Goal: Information Seeking & Learning: Learn about a topic

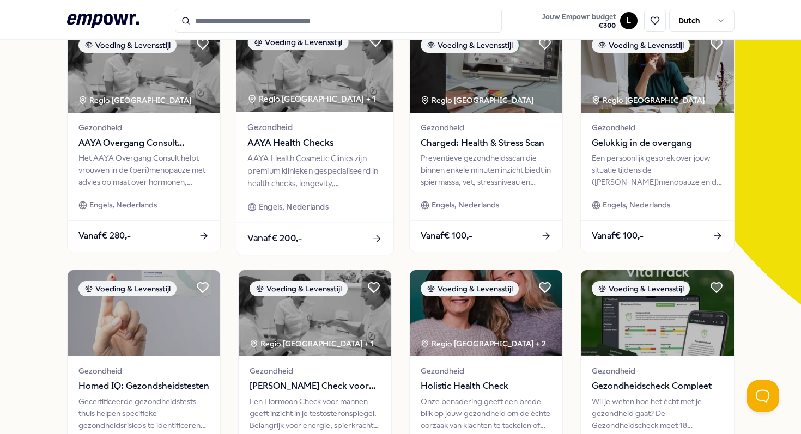
scroll to position [105, 0]
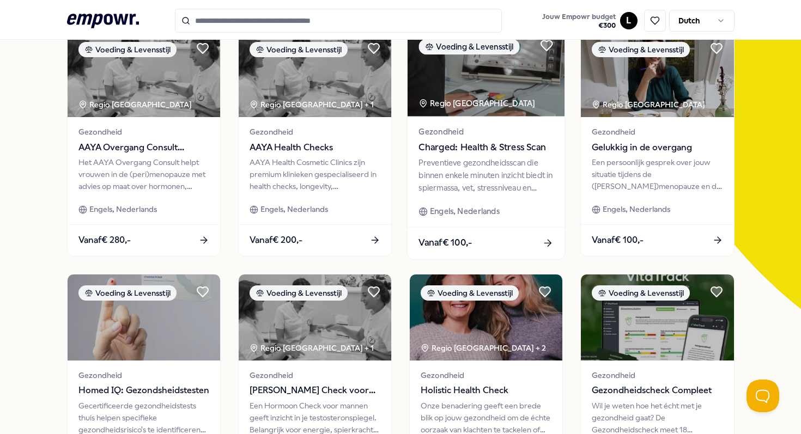
click at [497, 161] on div "Preventieve gezondheidsscan die binnen enkele minuten inzicht biedt in spiermas…" at bounding box center [485, 175] width 135 height 38
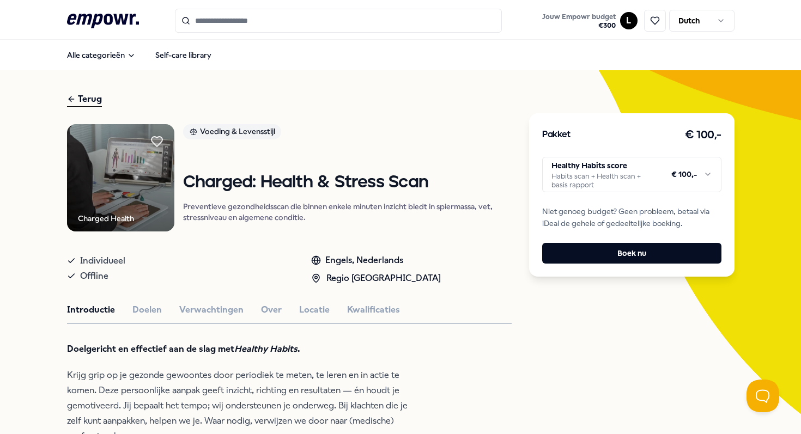
click at [304, 18] on input "Search for products, categories or subcategories" at bounding box center [338, 21] width 327 height 24
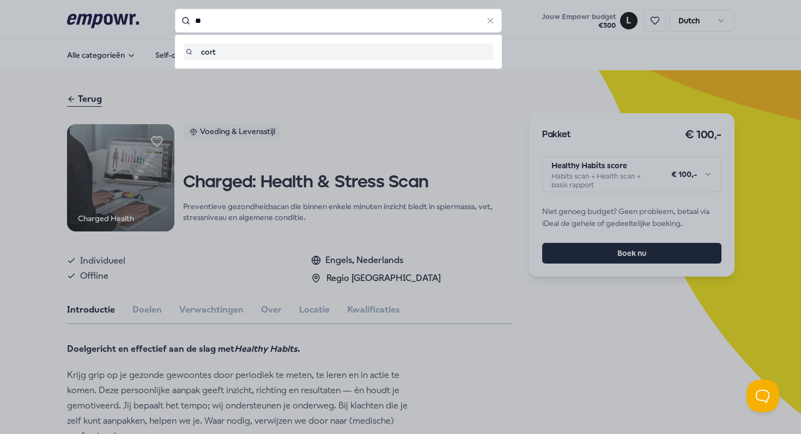
type input "*"
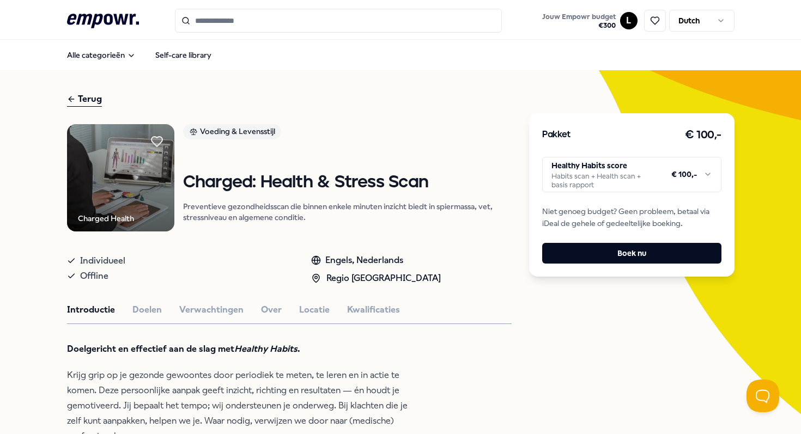
drag, startPoint x: 566, startPoint y: 233, endPoint x: 554, endPoint y: 228, distance: 12.7
click at [554, 228] on div "Pakket € 100,- Healthy Habits score Habits scan + Health scan + basis rapport €…" at bounding box center [631, 194] width 205 height 163
click at [630, 170] on html ".empowr-logo_svg__cls-1{fill:#03032f} Jouw Empowr budget € 300 L Dutch Alle cat…" at bounding box center [400, 217] width 801 height 434
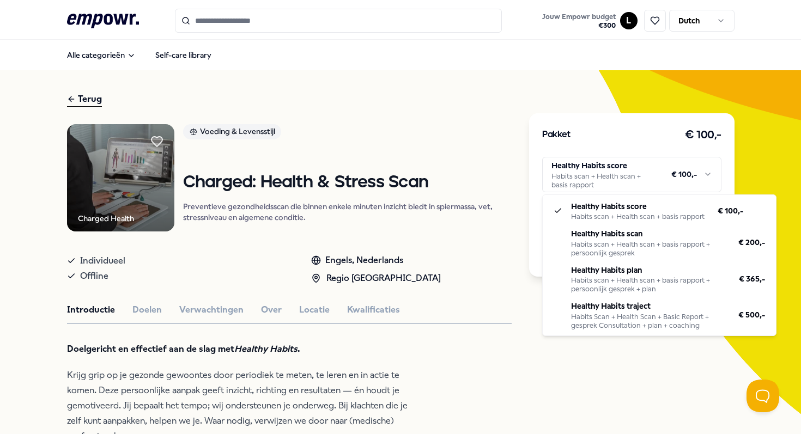
click at [503, 287] on html ".empowr-logo_svg__cls-1{fill:#03032f} Jouw Empowr budget € 300 L Dutch Alle cat…" at bounding box center [400, 217] width 801 height 434
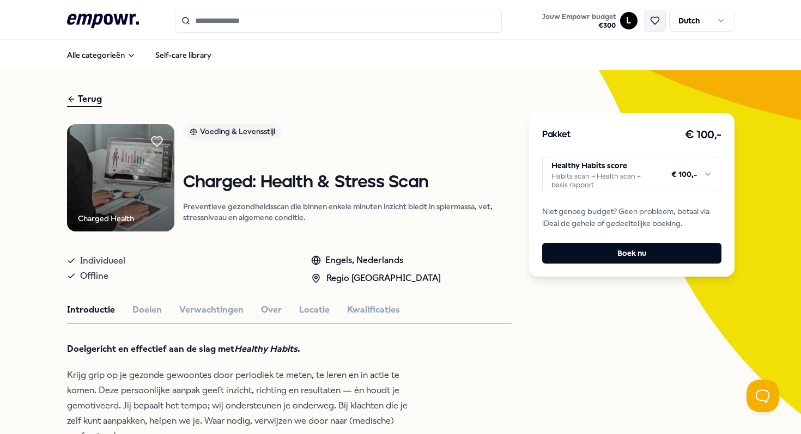
click at [651, 19] on icon at bounding box center [655, 21] width 10 height 10
click at [148, 308] on button "Doelen" at bounding box center [146, 310] width 29 height 14
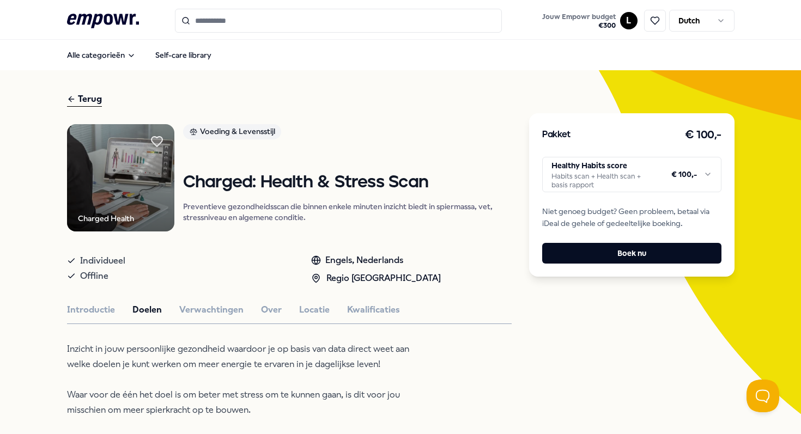
click at [93, 98] on div "Terug" at bounding box center [84, 99] width 35 height 15
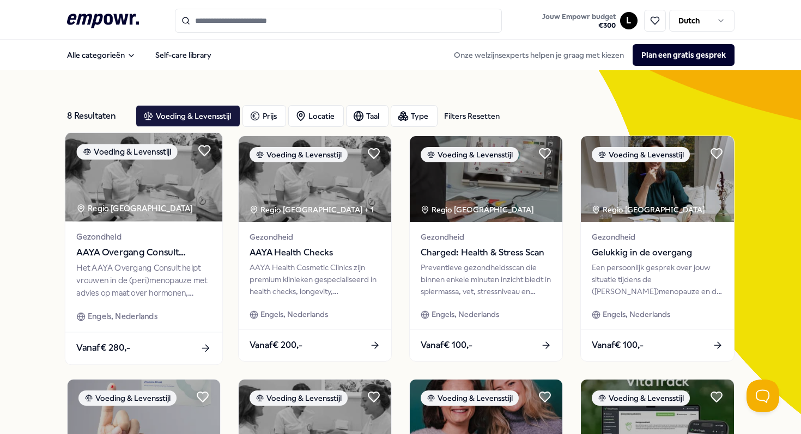
click at [156, 266] on div "Het AAYA Overgang Consult helpt vrouwen in de (peri)menopauze met advies op maa…" at bounding box center [143, 280] width 135 height 38
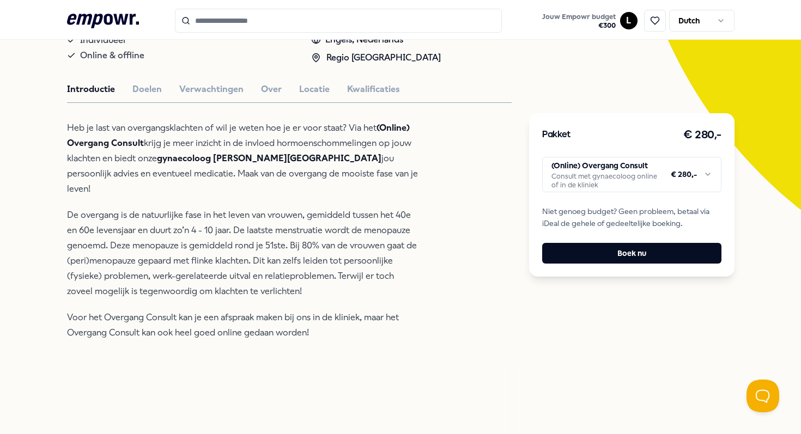
scroll to position [209, 0]
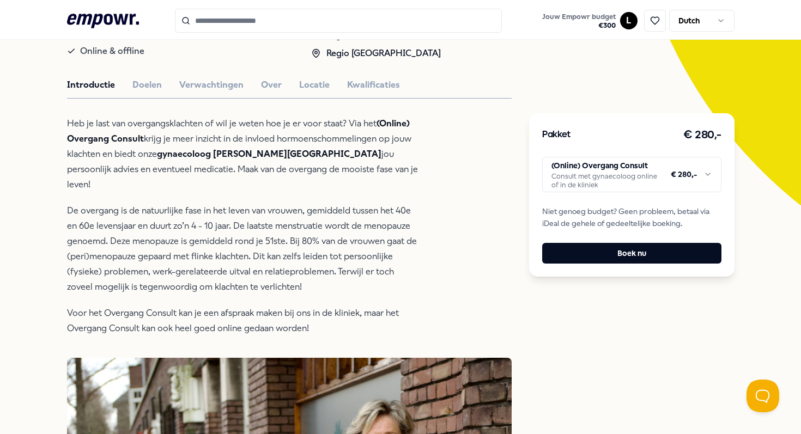
click at [230, 306] on p "Voor het Overgang Consult kan je een afspraak maken bij ons in de kliniek, maar…" at bounding box center [244, 321] width 354 height 31
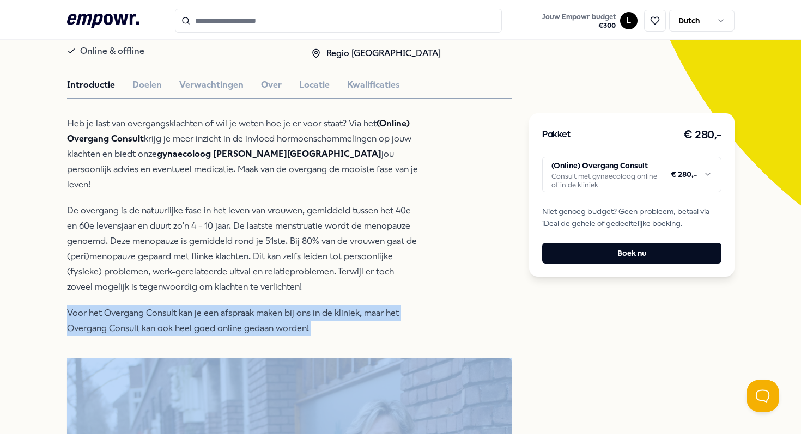
click at [230, 306] on p "Voor het Overgang Consult kan je een afspraak maken bij ons in de kliniek, maar…" at bounding box center [244, 321] width 354 height 31
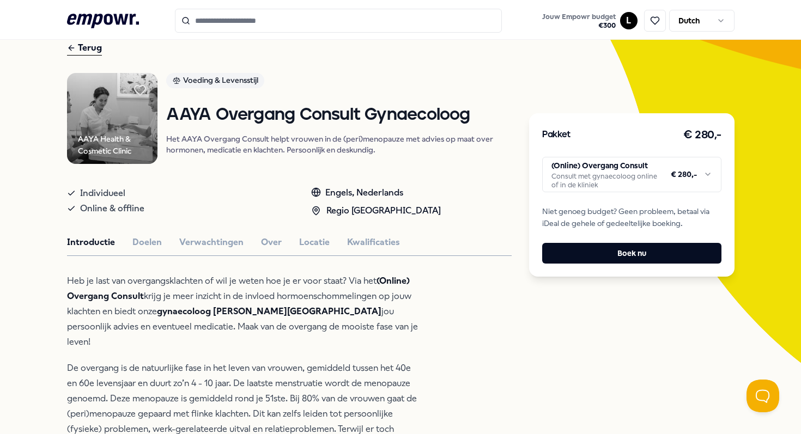
scroll to position [0, 0]
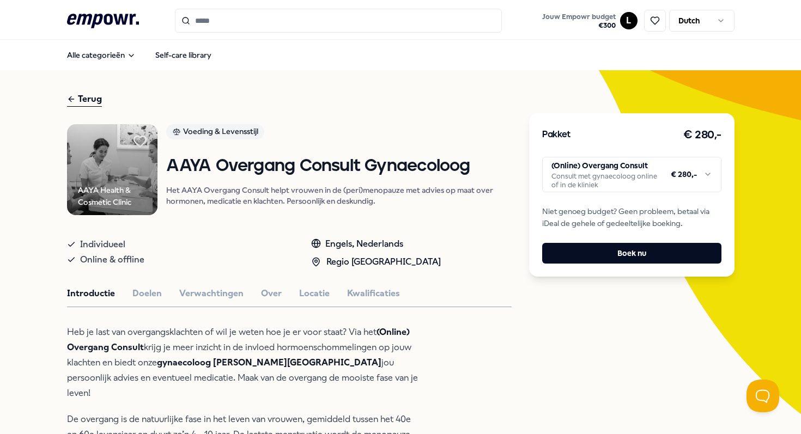
click at [138, 139] on icon at bounding box center [140, 141] width 12 height 11
click at [84, 97] on div "Terug" at bounding box center [84, 99] width 35 height 15
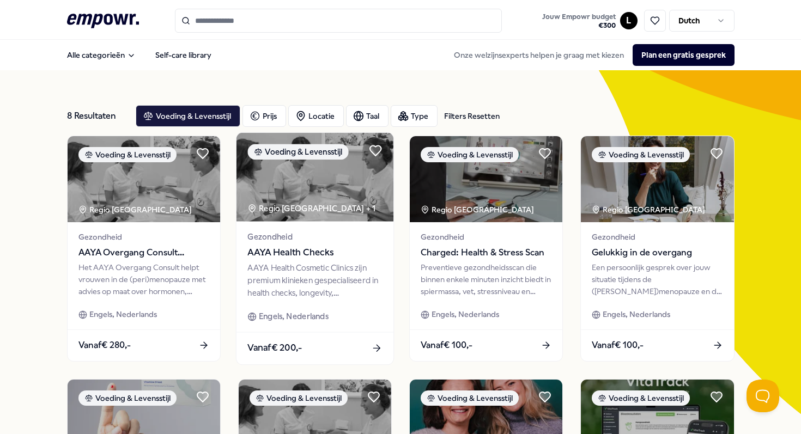
click at [283, 241] on span "Gezondheid" at bounding box center [314, 236] width 135 height 13
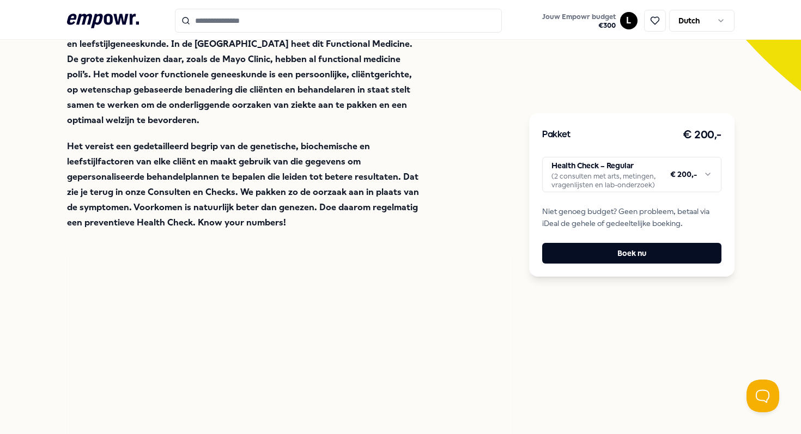
scroll to position [226, 0]
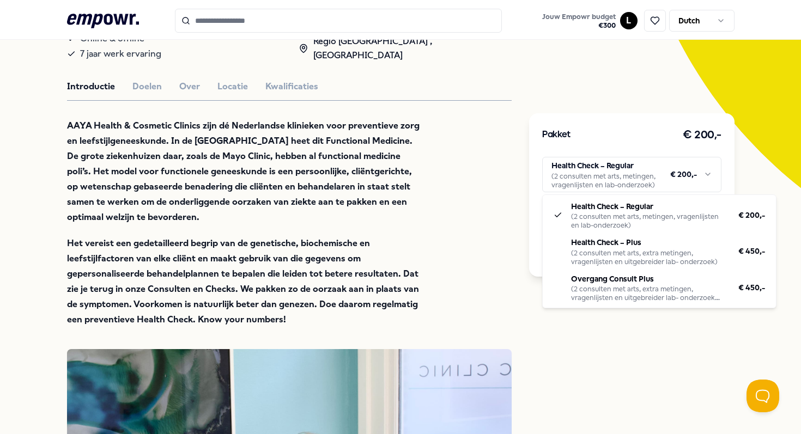
click at [641, 179] on html ".empowr-logo_svg__cls-1{fill:#03032f} Jouw Empowr budget € 300 L Dutch Alle cat…" at bounding box center [400, 217] width 801 height 434
click at [429, 228] on html ".empowr-logo_svg__cls-1{fill:#03032f} Jouw Empowr budget € 300 L Dutch Alle cat…" at bounding box center [400, 217] width 801 height 434
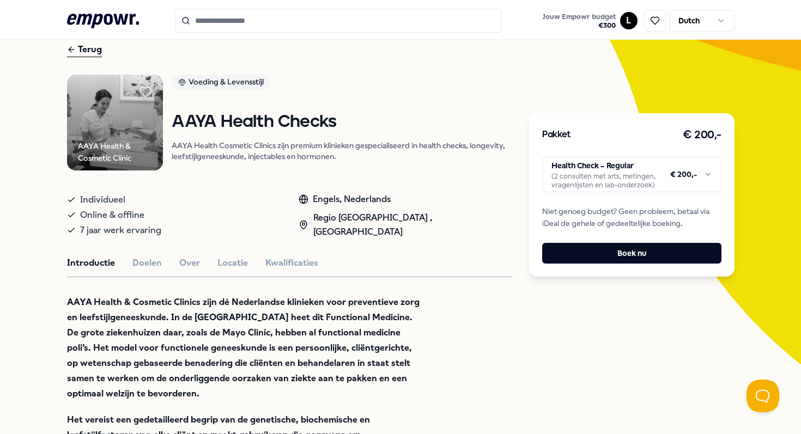
scroll to position [0, 0]
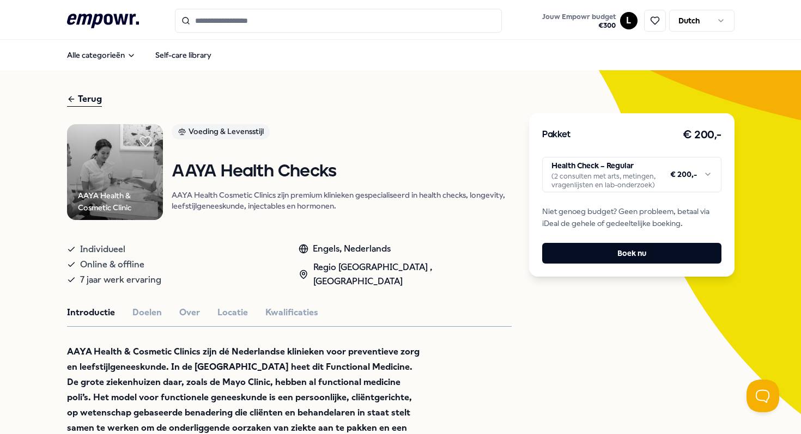
click at [85, 96] on div "Terug" at bounding box center [84, 99] width 35 height 15
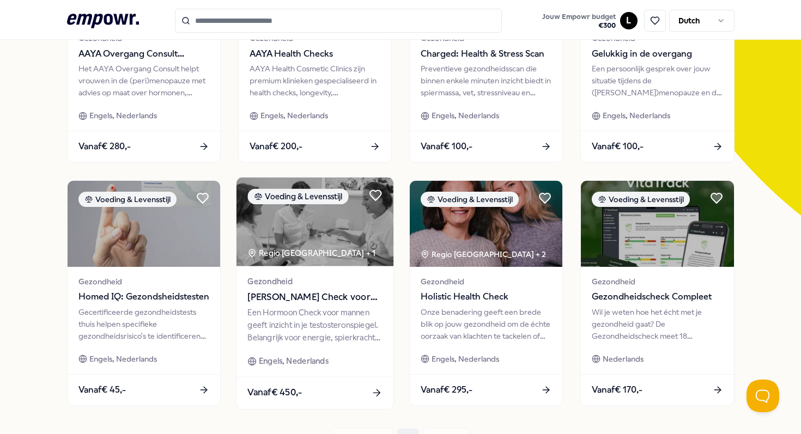
scroll to position [203, 0]
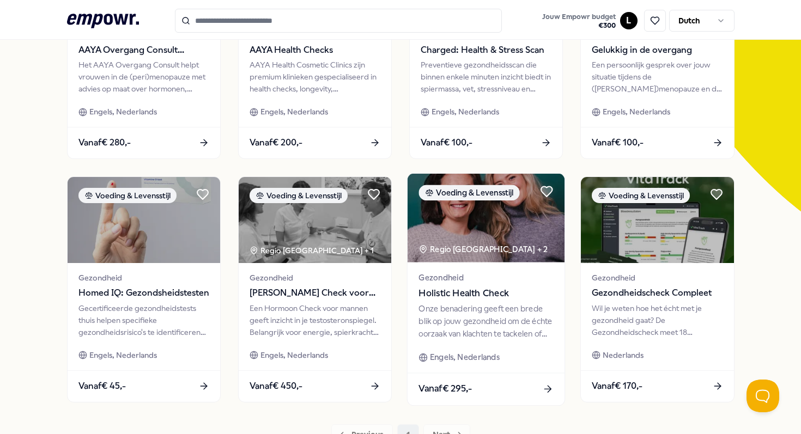
click at [464, 319] on div "Onze benadering geeft een brede blik op jouw gezondheid om de échte oorzaak van…" at bounding box center [485, 321] width 135 height 38
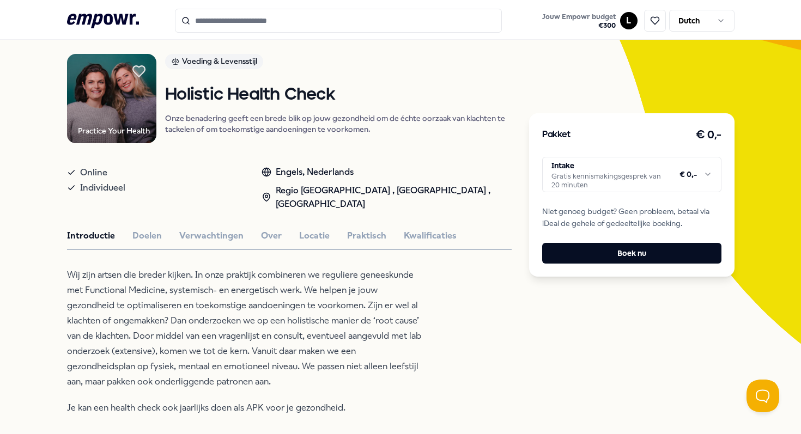
click at [139, 71] on icon at bounding box center [139, 71] width 12 height 11
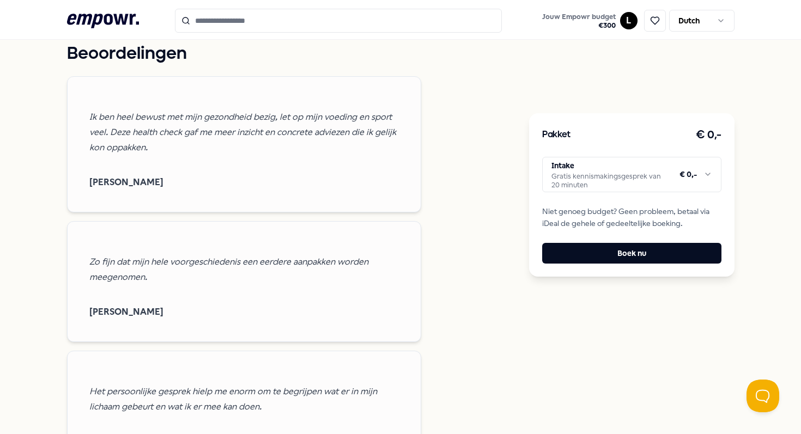
scroll to position [193, 0]
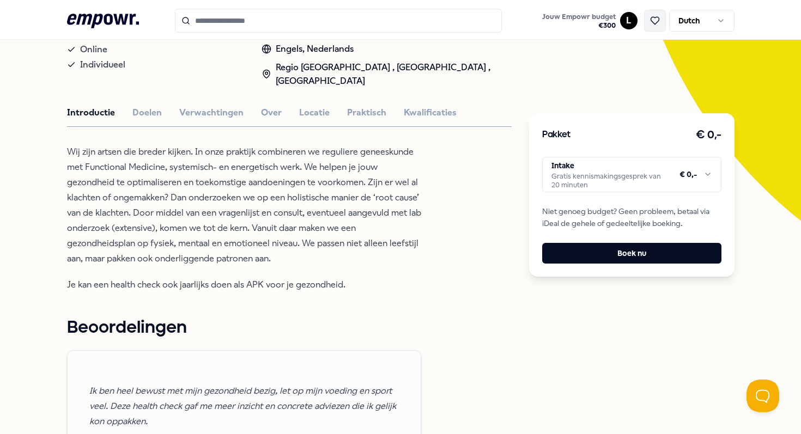
click at [655, 25] on icon at bounding box center [655, 21] width 10 height 10
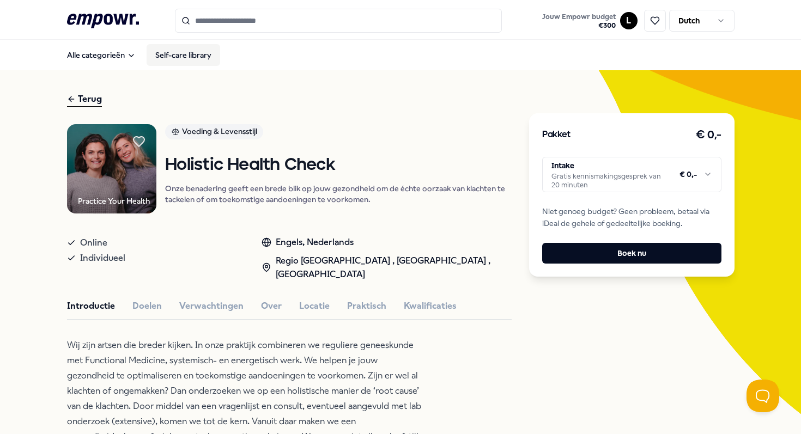
click at [188, 56] on link "Self-care library" at bounding box center [184, 55] width 74 height 22
